Goal: Task Accomplishment & Management: Complete application form

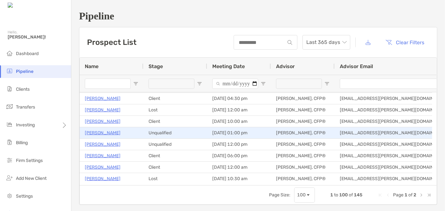
scroll to position [665, 0]
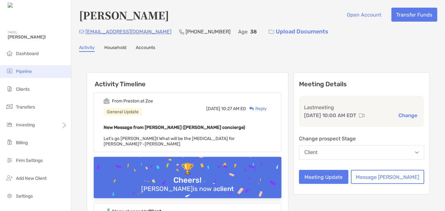
click at [27, 69] on span "Pipeline" at bounding box center [24, 71] width 16 height 5
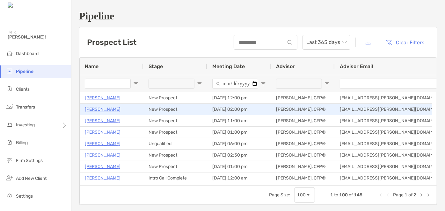
click at [101, 111] on p "[PERSON_NAME]" at bounding box center [103, 109] width 36 height 8
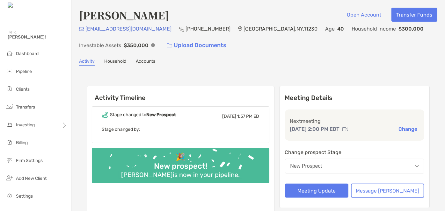
drag, startPoint x: 88, startPoint y: 37, endPoint x: 96, endPoint y: 36, distance: 7.7
click at [89, 37] on div "ggc212@gmail.com (703) 203-7789 Brooklyn , NY , 11230 Age 40 Household Income $…" at bounding box center [258, 38] width 358 height 27
drag, startPoint x: 131, startPoint y: 30, endPoint x: 86, endPoint y: 30, distance: 45.5
click at [86, 30] on div "ggc212@gmail.com (703) 203-7789 Brooklyn , NY , 11230 Age 40 Household Income $…" at bounding box center [258, 38] width 358 height 27
copy p "ggc212@gmail.com"
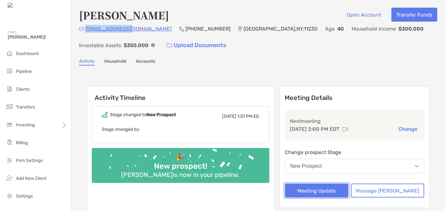
click at [346, 185] on button "Meeting Update" at bounding box center [317, 191] width 64 height 14
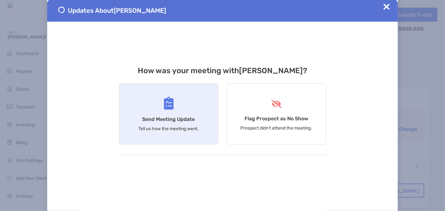
click at [163, 113] on div "Send Meeting Update Tell us how the meeting went." at bounding box center [168, 113] width 99 height 61
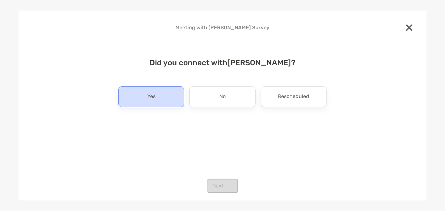
click at [178, 94] on div "Yes" at bounding box center [151, 96] width 66 height 21
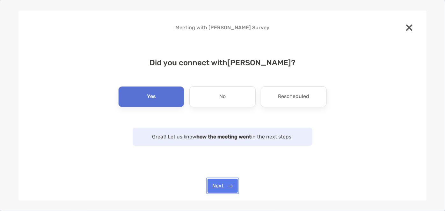
click at [229, 185] on button "Next" at bounding box center [222, 186] width 30 height 14
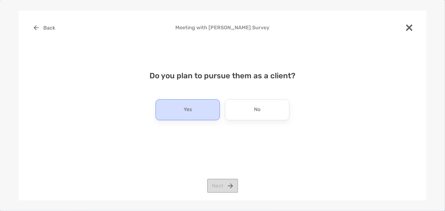
click at [201, 111] on div "Yes" at bounding box center [187, 109] width 64 height 21
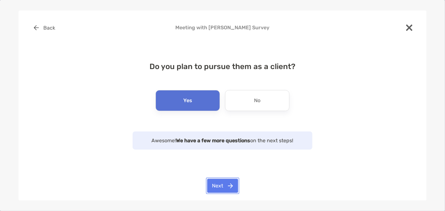
click at [217, 185] on button "Next" at bounding box center [222, 186] width 31 height 14
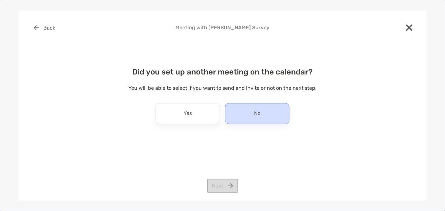
click at [267, 120] on div "No" at bounding box center [257, 113] width 64 height 21
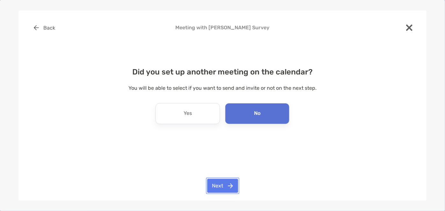
click at [219, 190] on button "Next" at bounding box center [222, 186] width 31 height 14
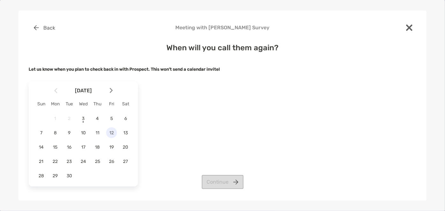
click at [111, 136] on div "12" at bounding box center [111, 132] width 11 height 11
click at [222, 178] on button "Continue" at bounding box center [223, 182] width 42 height 14
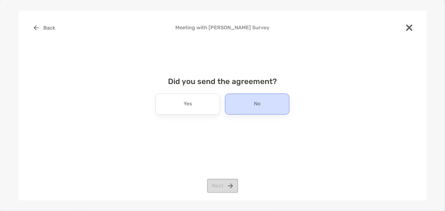
click at [243, 107] on div "No" at bounding box center [257, 104] width 64 height 21
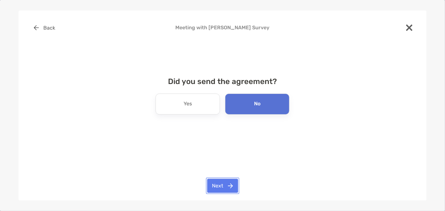
click at [225, 189] on button "Next" at bounding box center [222, 186] width 31 height 14
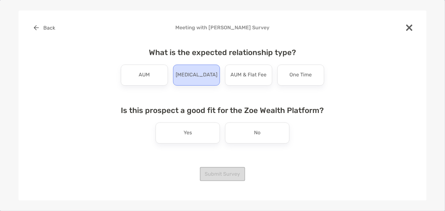
click at [199, 79] on p "Retainer" at bounding box center [196, 75] width 42 height 10
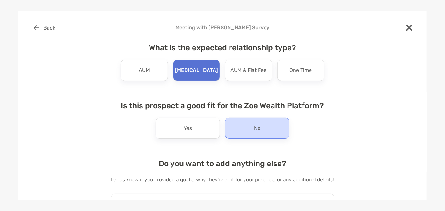
click at [259, 127] on div "No" at bounding box center [257, 128] width 64 height 21
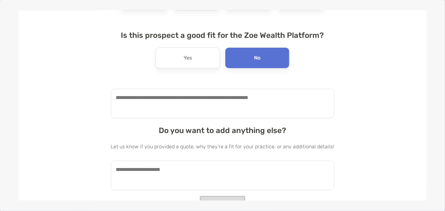
scroll to position [80, 0]
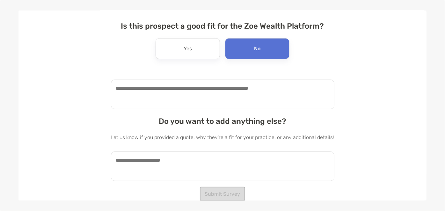
click at [195, 96] on textarea at bounding box center [222, 95] width 223 height 30
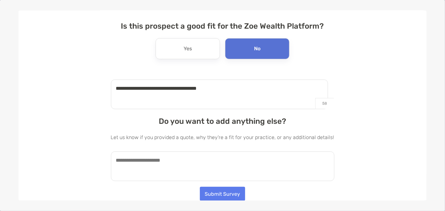
type textarea "**********"
click at [175, 155] on textarea at bounding box center [222, 167] width 223 height 30
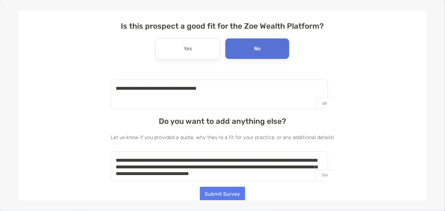
scroll to position [2, 0]
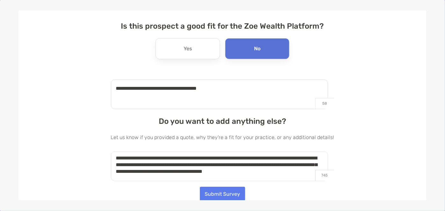
type textarea "**********"
click at [229, 196] on button "Submit Survey" at bounding box center [222, 194] width 45 height 14
